Goal: Check status: Check status

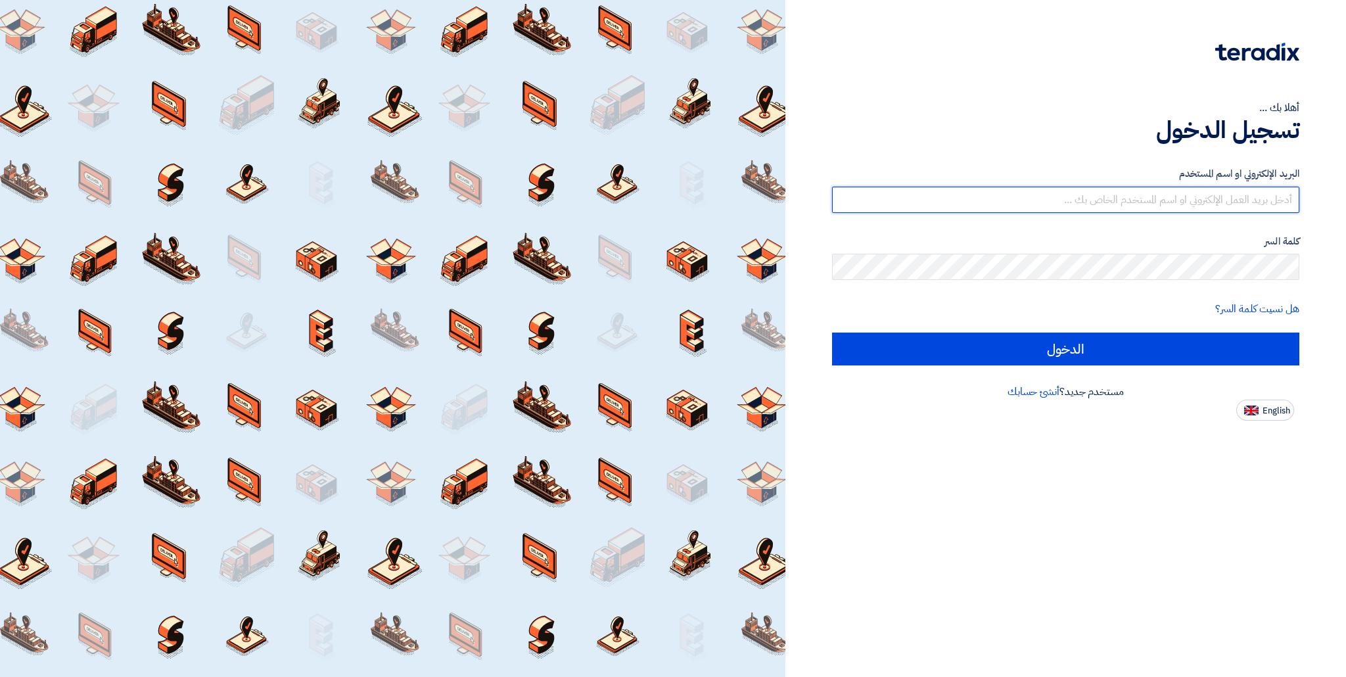
click at [1040, 201] on input "text" at bounding box center [1065, 200] width 467 height 26
click at [879, 209] on input "text" at bounding box center [1065, 200] width 467 height 26
type input "[EMAIL_ADDRESS][DOMAIN_NAME]"
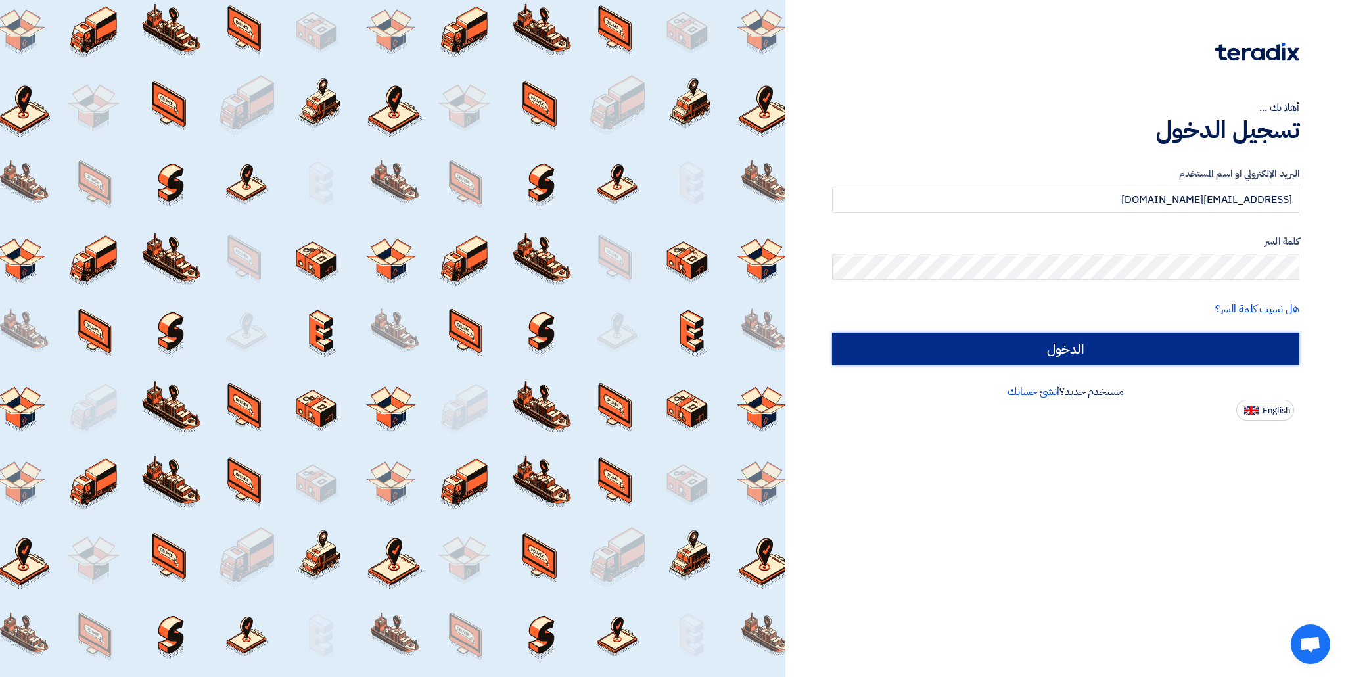
click at [1165, 346] on input "الدخول" at bounding box center [1065, 348] width 467 height 33
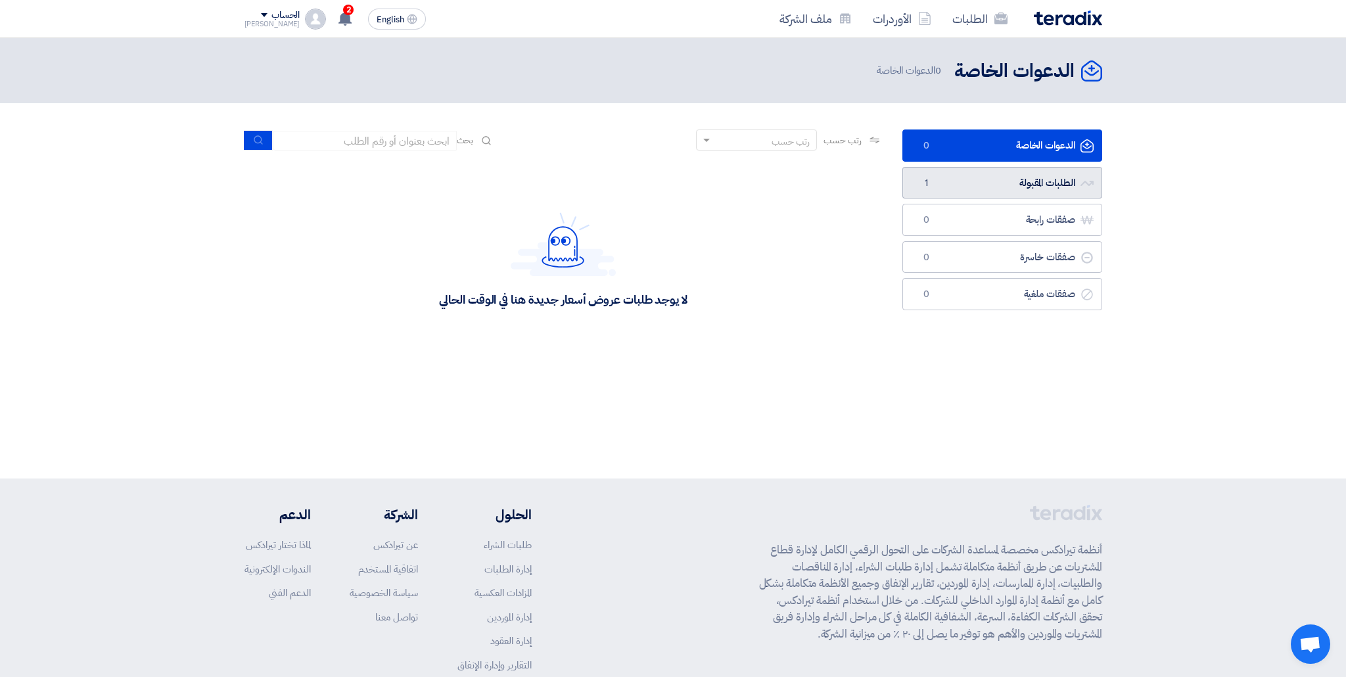
click at [1022, 193] on link "الطلبات المقبولة الطلبات المقبولة 1" at bounding box center [1002, 183] width 200 height 32
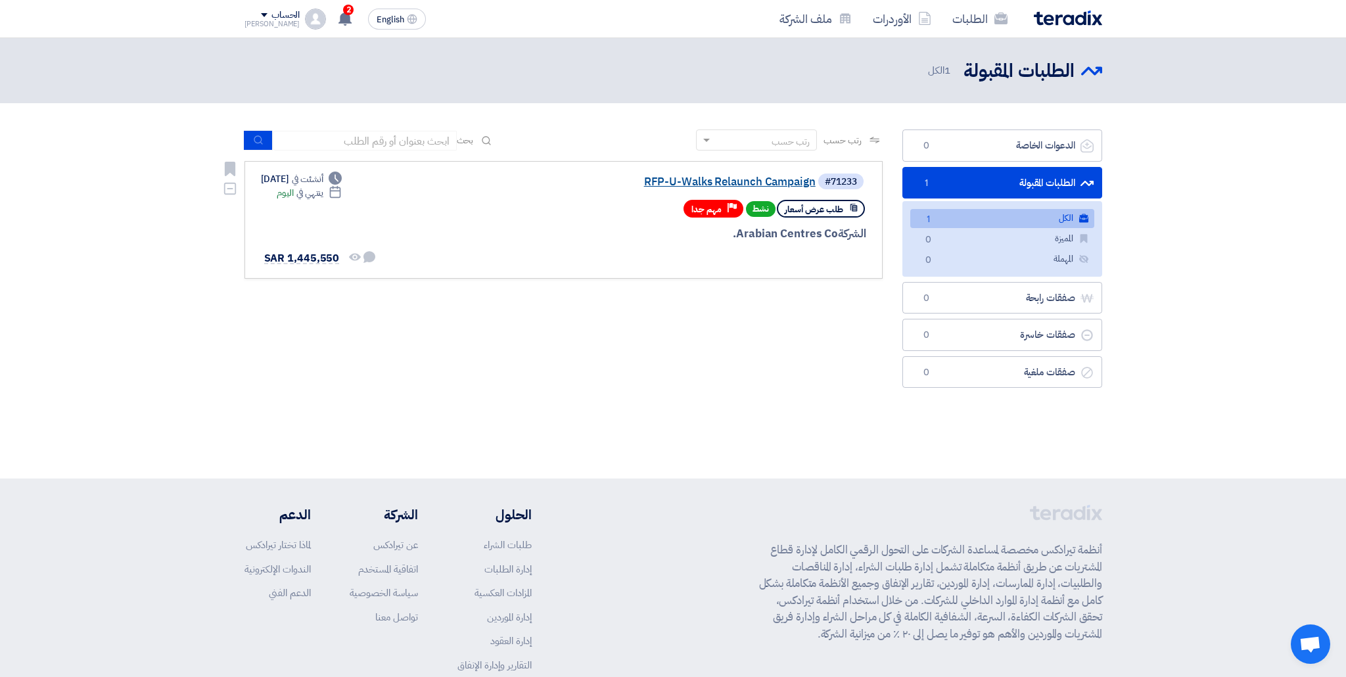
click at [798, 186] on link "RFP-U-Walks Relaunch Campaign" at bounding box center [684, 182] width 263 height 12
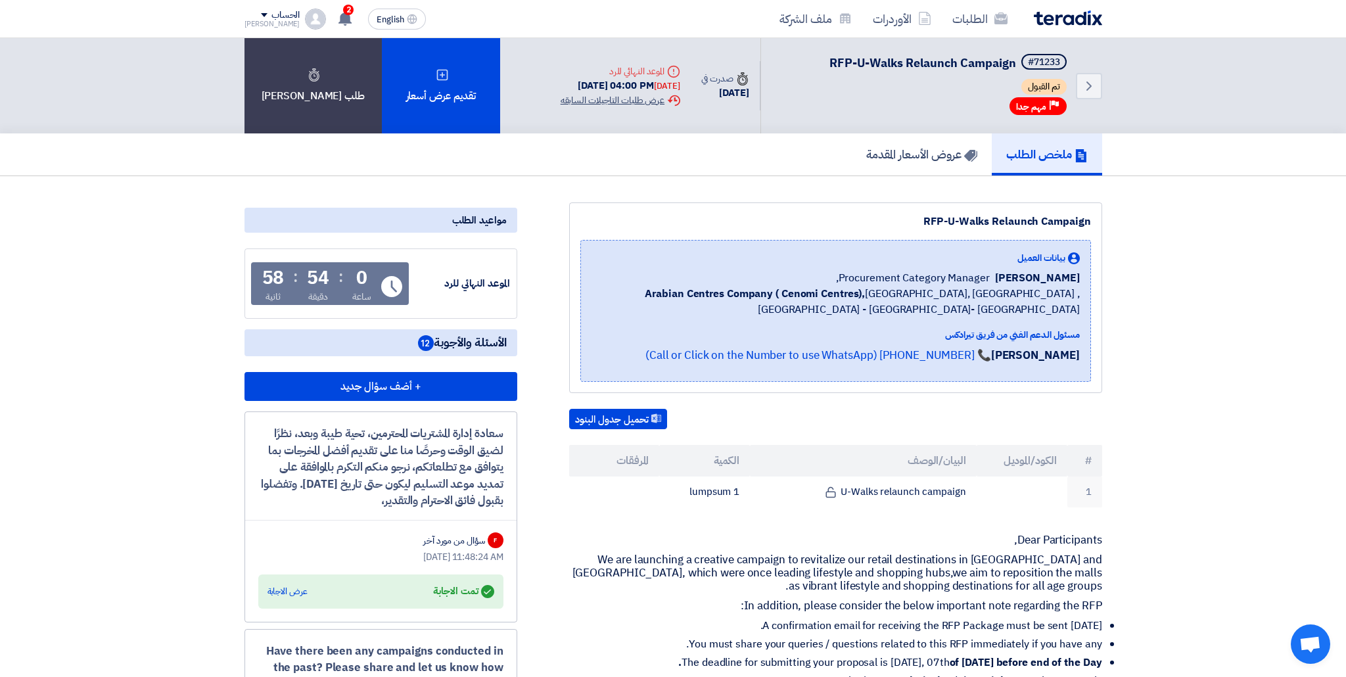
click at [586, 100] on div "Extension History عرض طلبات التاجيلات السابقه" at bounding box center [620, 100] width 120 height 14
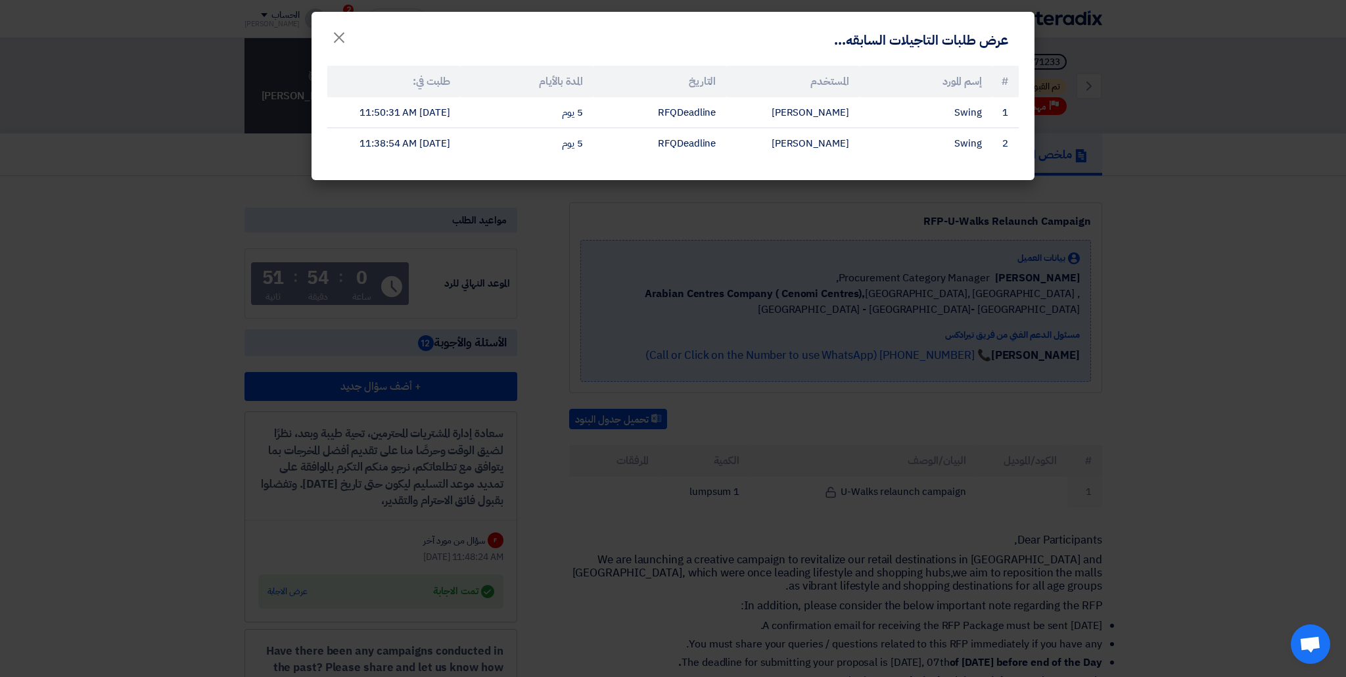
click at [615, 227] on modal-container "عرض طلبات التاجيلات السابقه... × # إسم المورد المستخدم التاريخ المدة بالأيام طل…" at bounding box center [673, 338] width 1346 height 677
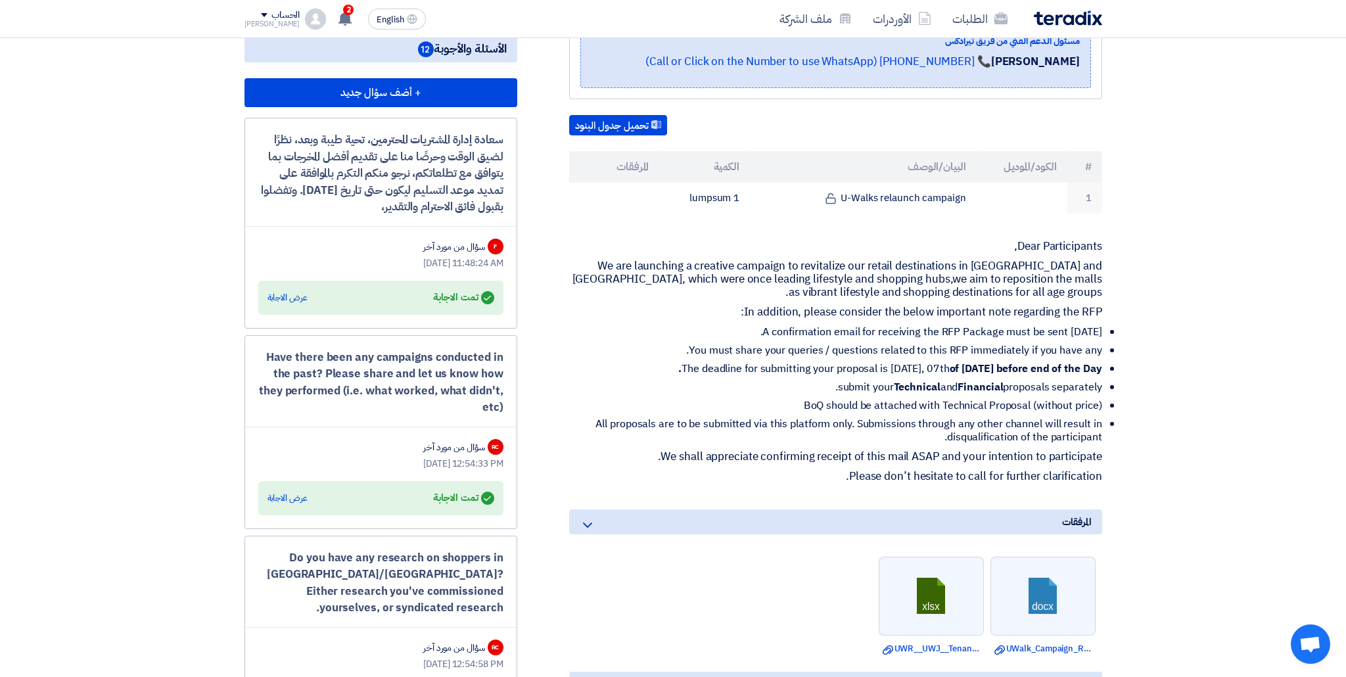
scroll to position [303, 0]
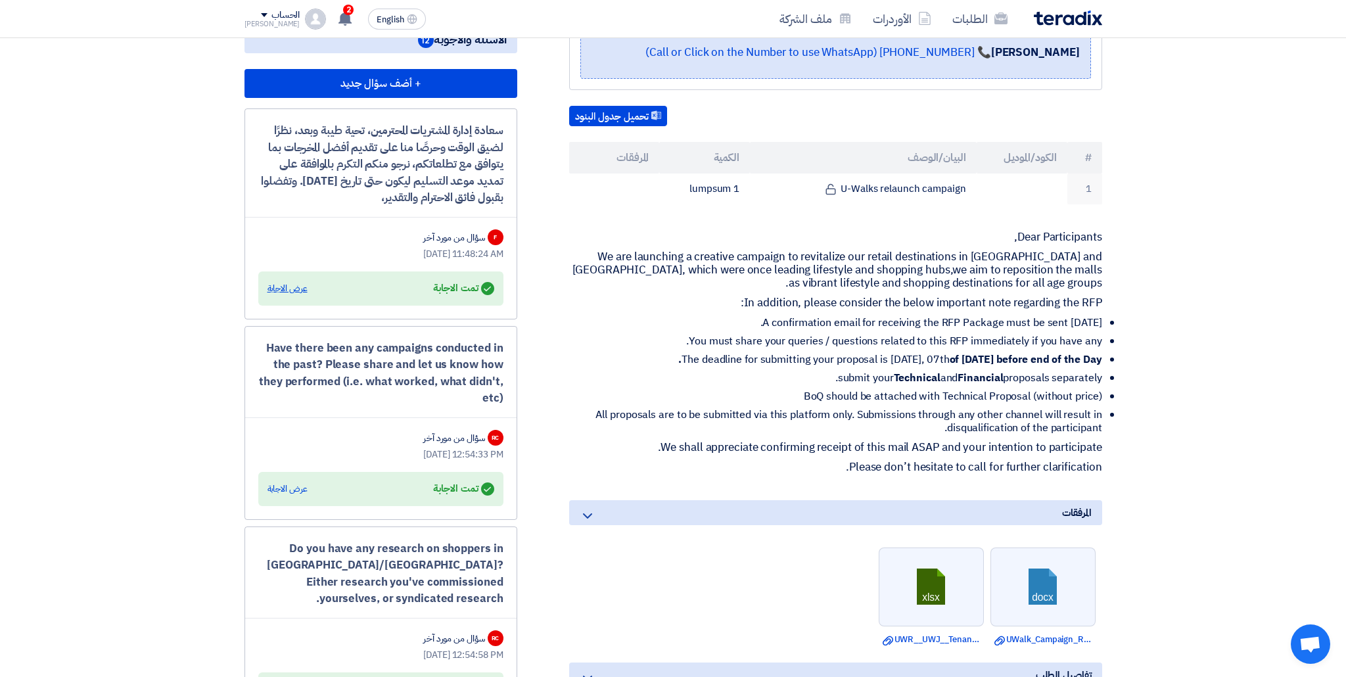
click at [290, 289] on div "عرض الاجابة" at bounding box center [287, 288] width 40 height 13
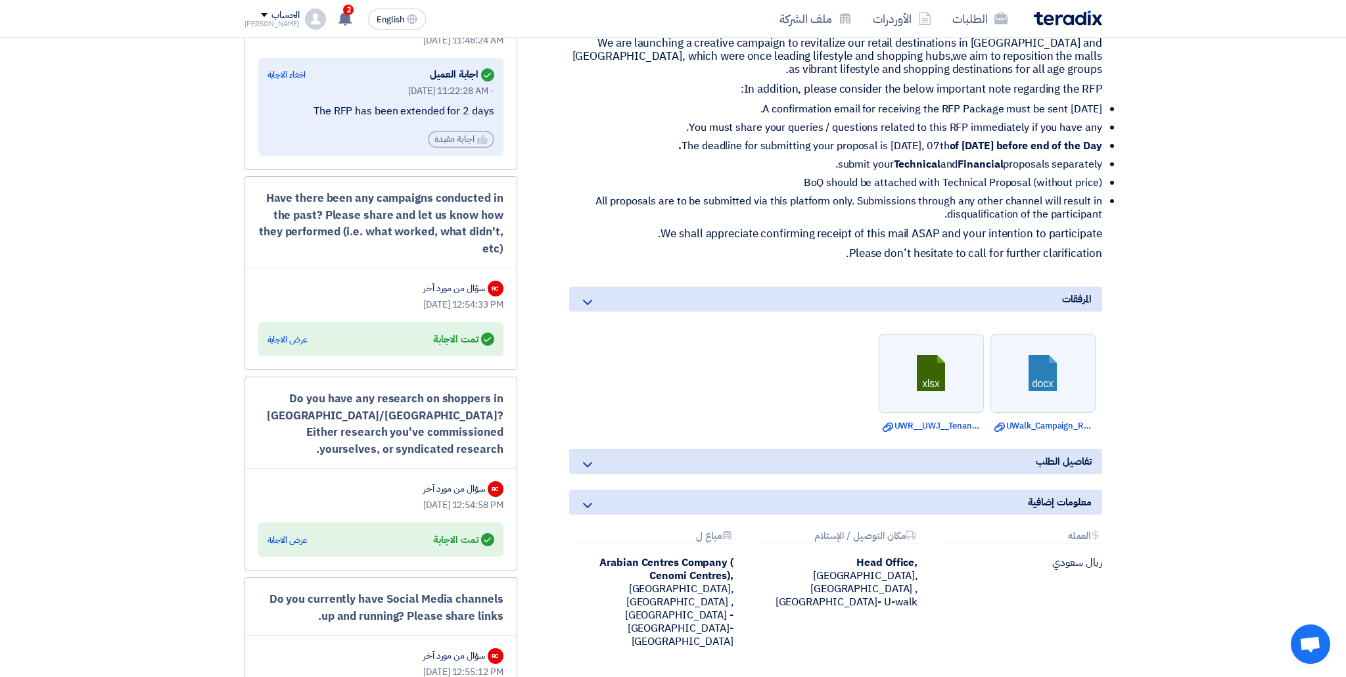
scroll to position [517, 0]
click at [281, 340] on div "عرض الاجابة" at bounding box center [287, 338] width 40 height 13
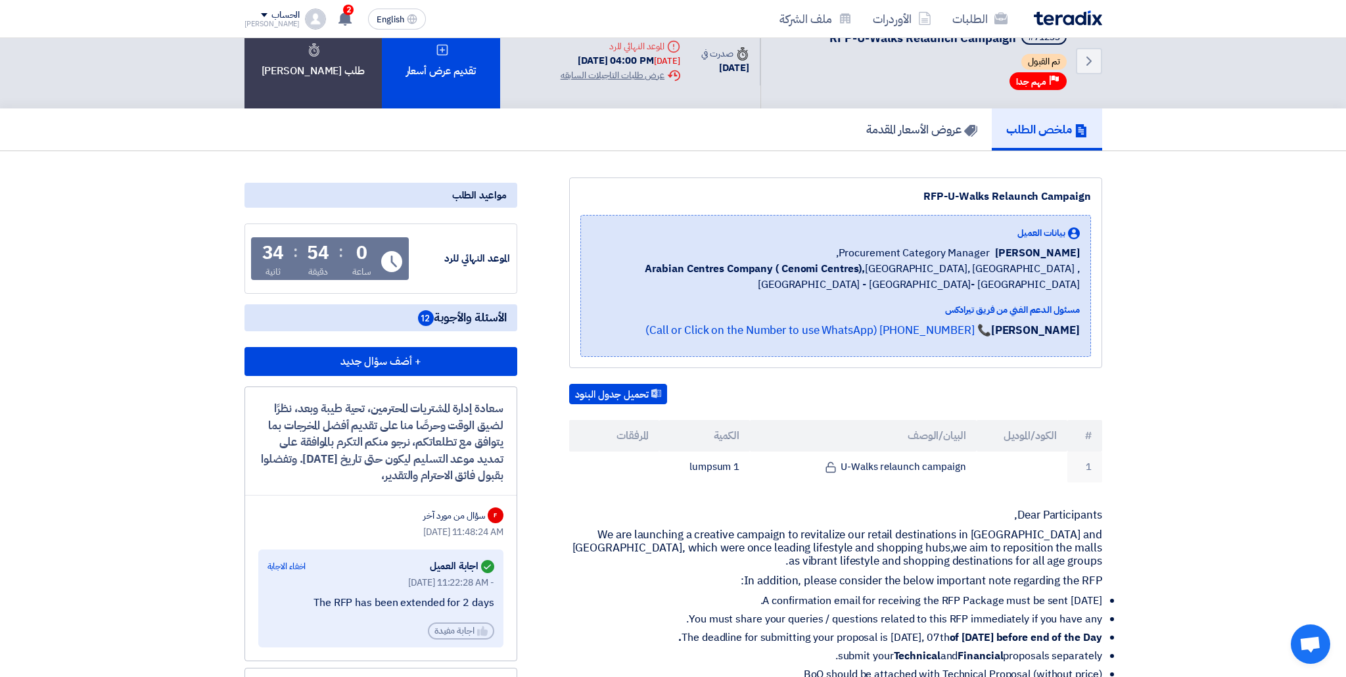
scroll to position [0, 0]
